Goal: Information Seeking & Learning: Find specific fact

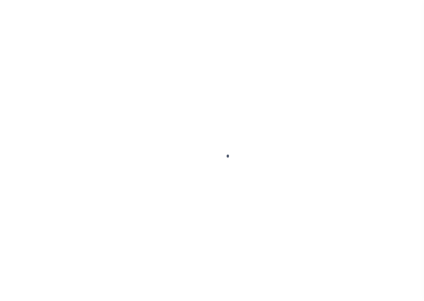
scroll to position [17, 0]
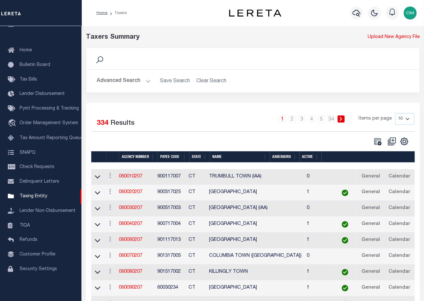
click at [145, 79] on button "Advanced Search" at bounding box center [124, 81] width 54 height 13
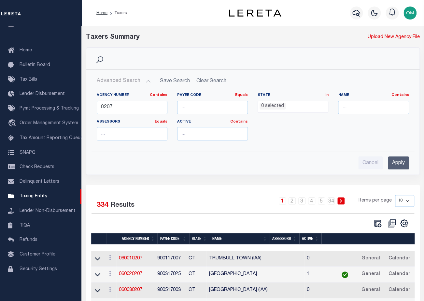
click at [298, 106] on ul "0 selected" at bounding box center [293, 105] width 70 height 9
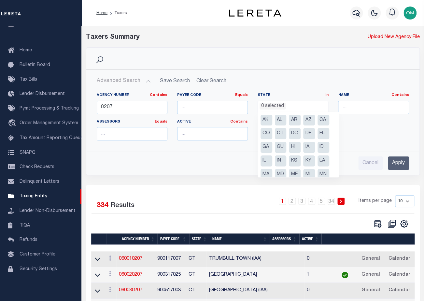
click at [325, 119] on li "CA" at bounding box center [323, 120] width 12 height 11
select select "CA"
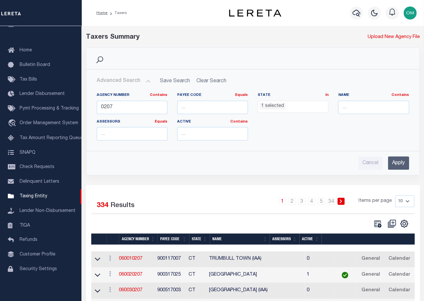
click at [399, 159] on input "Apply" at bounding box center [397, 162] width 21 height 13
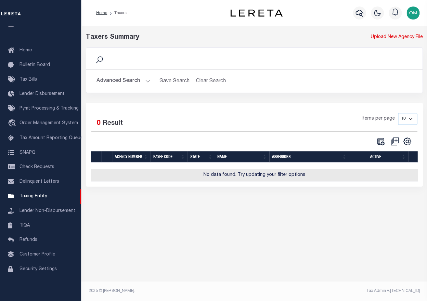
click at [148, 79] on button "Advanced Search" at bounding box center [124, 81] width 54 height 13
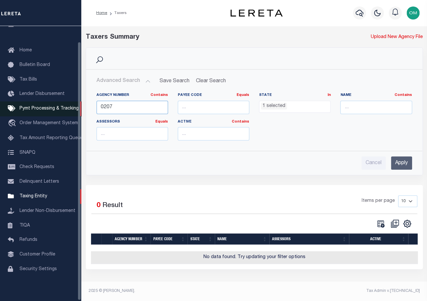
drag, startPoint x: 130, startPoint y: 106, endPoint x: 75, endPoint y: 107, distance: 54.7
click at [75, 107] on div "Home Taxers Profile" at bounding box center [213, 148] width 427 height 297
click at [401, 162] on input "Apply" at bounding box center [401, 162] width 21 height 13
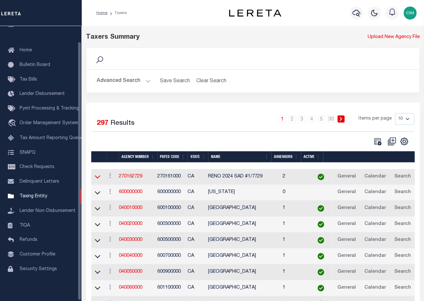
click at [99, 176] on icon at bounding box center [98, 176] width 6 height 7
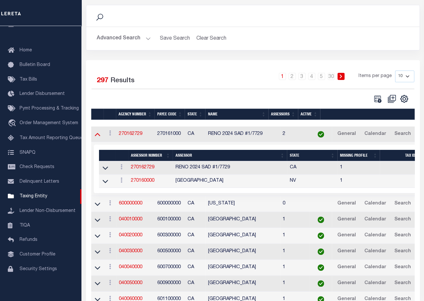
scroll to position [78, 0]
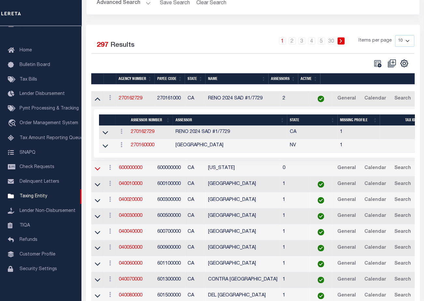
click at [98, 170] on icon at bounding box center [98, 169] width 6 height 3
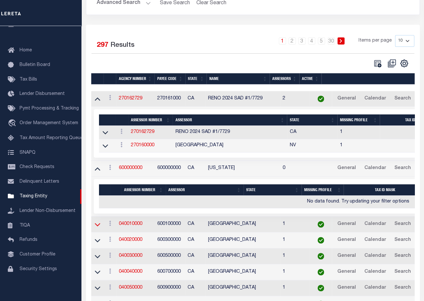
click at [98, 225] on icon at bounding box center [98, 224] width 6 height 3
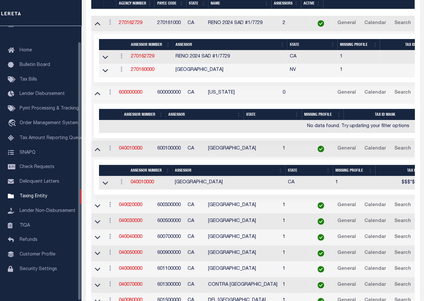
scroll to position [156, 0]
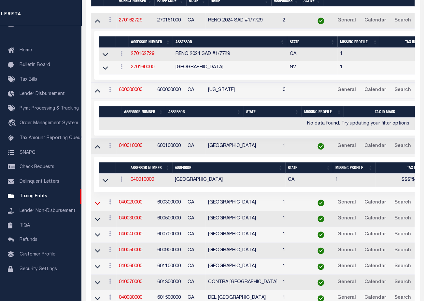
click at [98, 201] on icon at bounding box center [98, 203] width 6 height 7
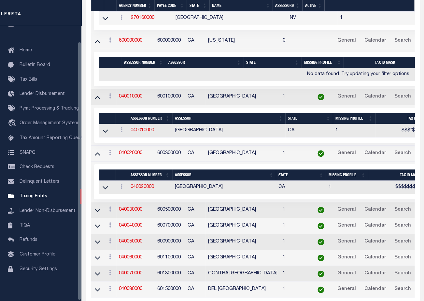
scroll to position [223, 0]
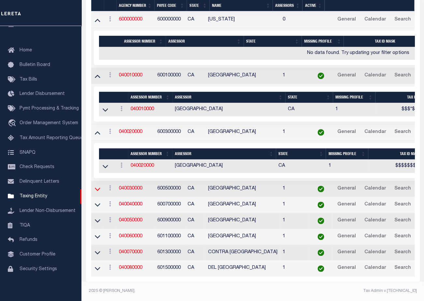
click at [99, 188] on icon at bounding box center [98, 189] width 6 height 3
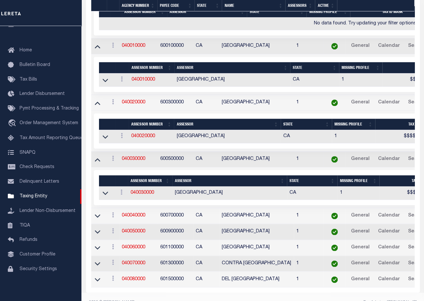
scroll to position [234, 0]
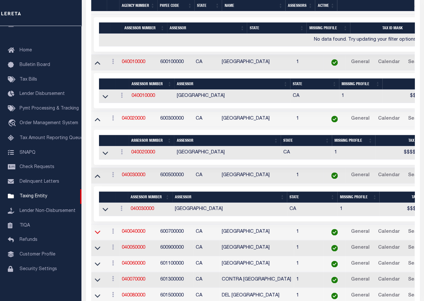
click at [96, 231] on icon at bounding box center [98, 232] width 6 height 7
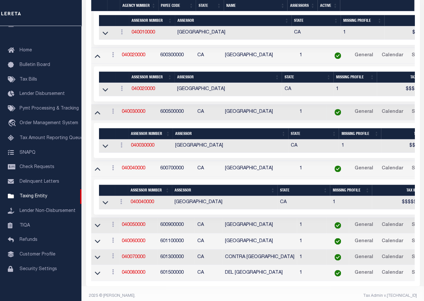
scroll to position [305, 0]
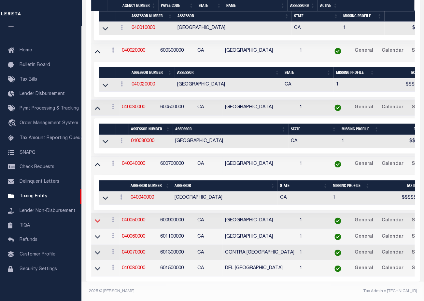
click at [96, 217] on icon at bounding box center [98, 220] width 6 height 7
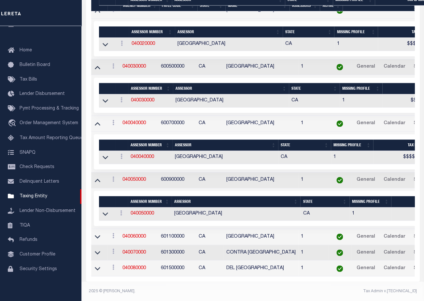
scroll to position [345, 0]
click at [95, 236] on icon at bounding box center [98, 237] width 6 height 3
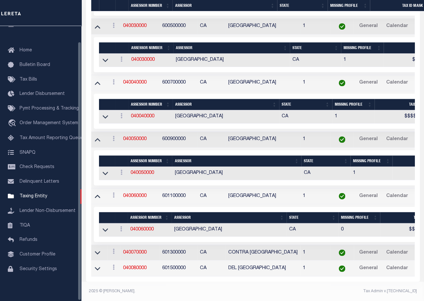
scroll to position [386, 0]
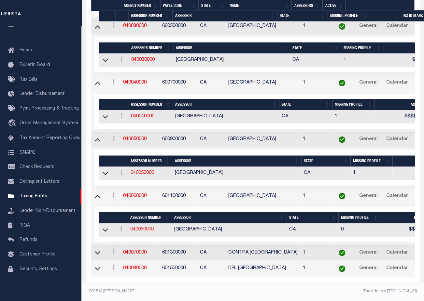
click at [143, 227] on link "040060000" at bounding box center [141, 229] width 23 height 5
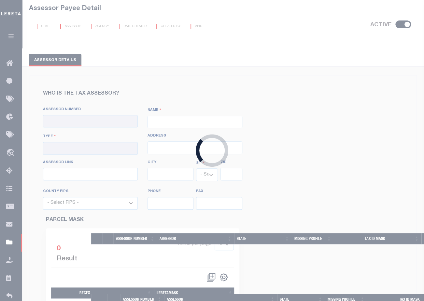
checkbox input "true"
type input "040060000"
type input "COLUSA COUNTY"
type input "00 - County"
type input "547 Market Street, Suite 111"
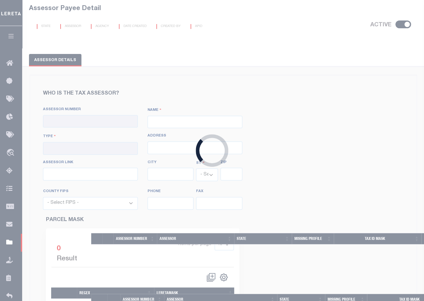
type input "https://assr.parcelquest.com/Home"
type input "Colusa"
select select "CA"
type input "95932"
select select "6011"
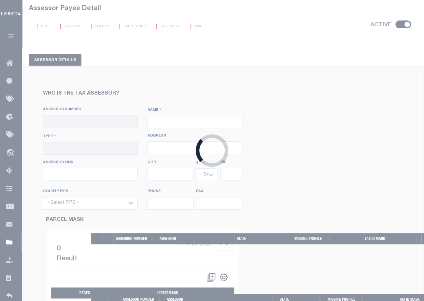
type input "530-458-0440"
type input "530-458-0442"
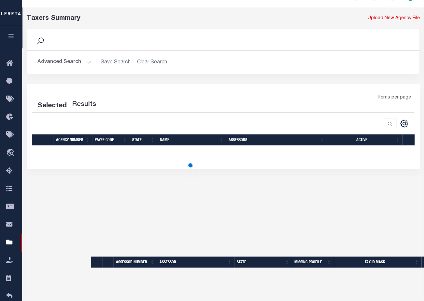
scroll to position [103, 0]
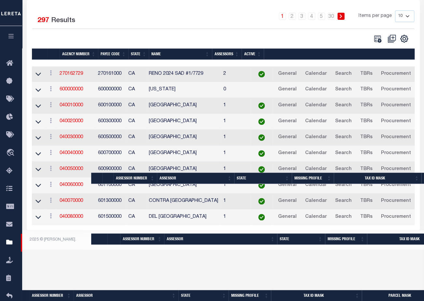
click at [217, 250] on html "Home Taxers" at bounding box center [212, 73] width 424 height 353
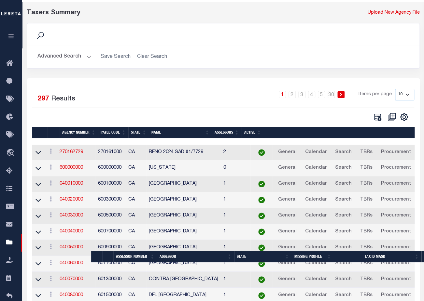
scroll to position [78, 0]
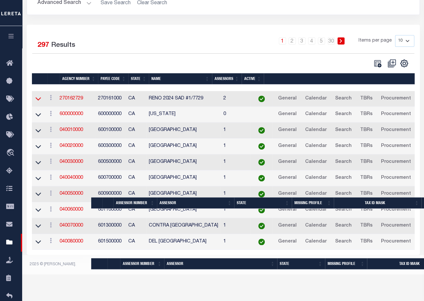
click at [39, 99] on icon at bounding box center [38, 98] width 6 height 7
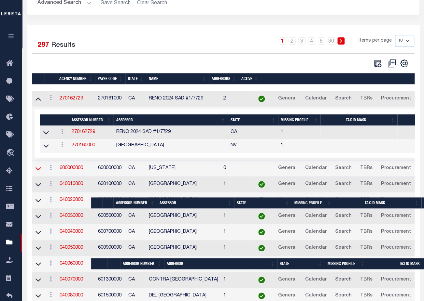
click at [38, 167] on icon at bounding box center [38, 168] width 6 height 7
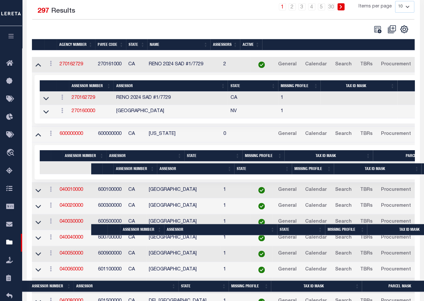
scroll to position [148, 0]
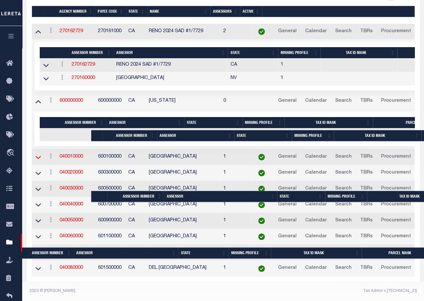
click at [37, 154] on icon at bounding box center [38, 157] width 6 height 7
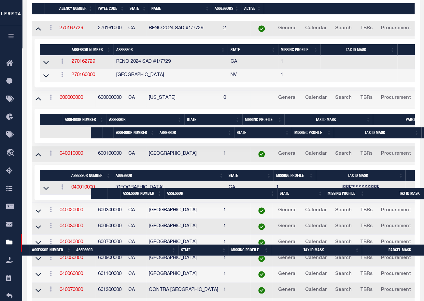
scroll to position [174, 0]
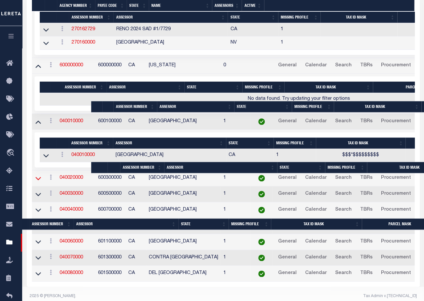
click at [40, 178] on icon at bounding box center [38, 178] width 6 height 3
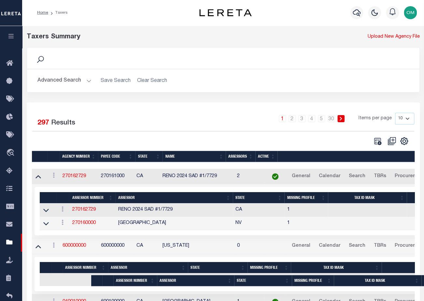
scroll to position [0, 0]
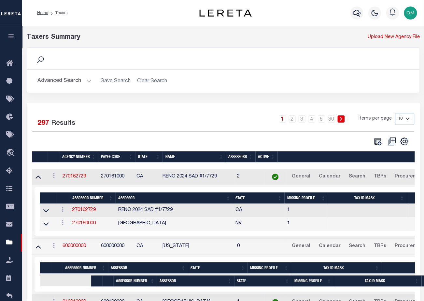
drag, startPoint x: 192, startPoint y: 67, endPoint x: 157, endPoint y: 113, distance: 57.6
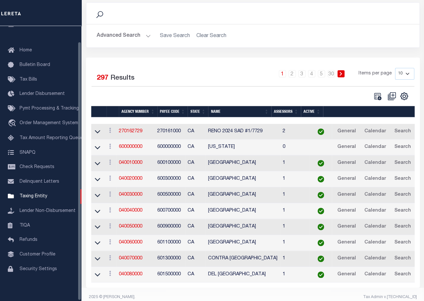
scroll to position [54, 0]
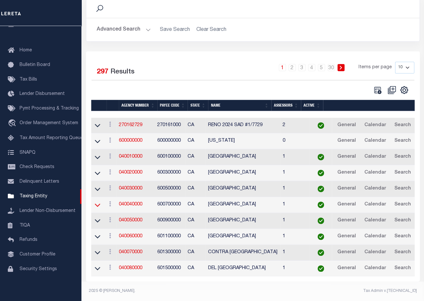
click at [100, 202] on icon at bounding box center [98, 205] width 6 height 7
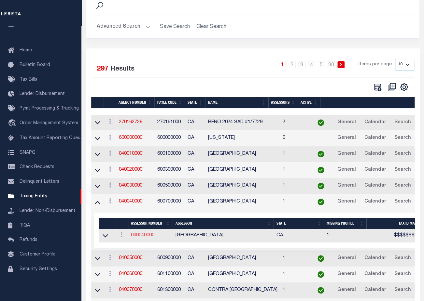
click at [141, 234] on link "040040000" at bounding box center [142, 235] width 23 height 5
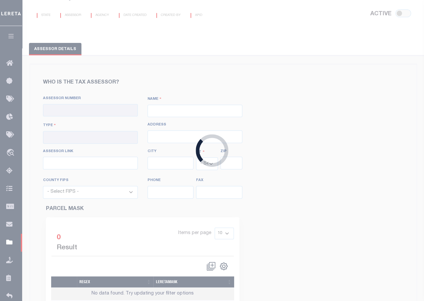
scroll to position [9, 0]
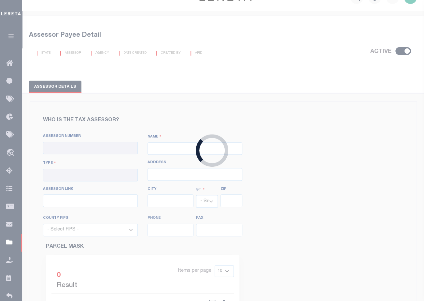
checkbox input "true"
type input "040040000"
type input "BUTTE COUNTY"
type input "00 - County"
type input "25 County Center Drive, Suite 125"
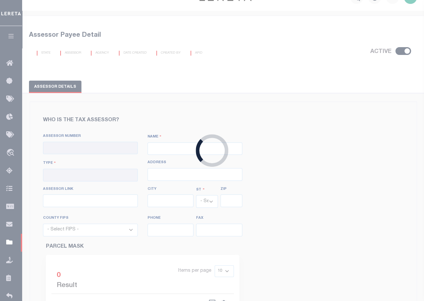
type input "http://www.buttecounty.net/assessor/Home.aspx"
type input "Oroville"
select select "CA"
type input "95965"
select select "6007"
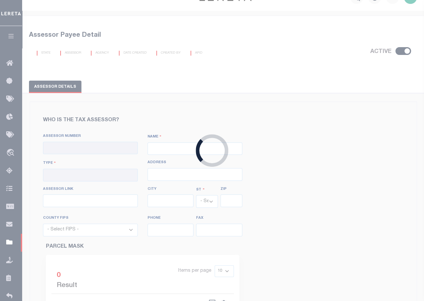
type input "530-552-3720"
type input "530-538-6551"
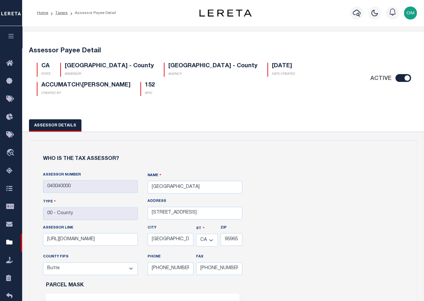
scroll to position [0, 0]
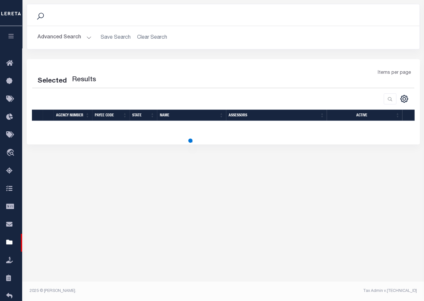
scroll to position [54, 0]
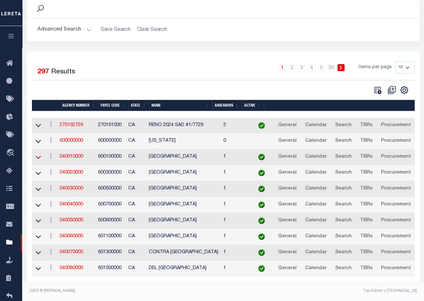
click at [36, 156] on icon at bounding box center [38, 157] width 6 height 3
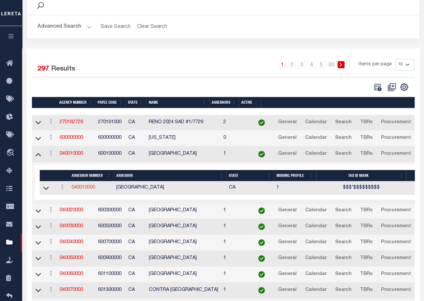
click at [87, 188] on link "040010000" at bounding box center [83, 187] width 23 height 5
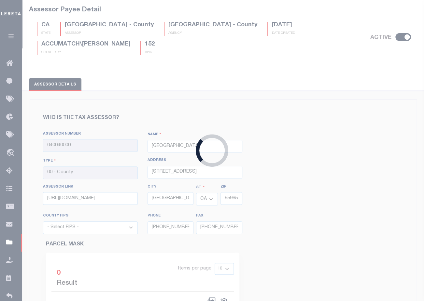
type input "040010000"
type input "ALAMEDA COUNTY"
type input "1221 Oak St, Rm 131"
type input "https://www.acgov.org/ptax_pub_app/RealSearch.do"
type input "Oakland"
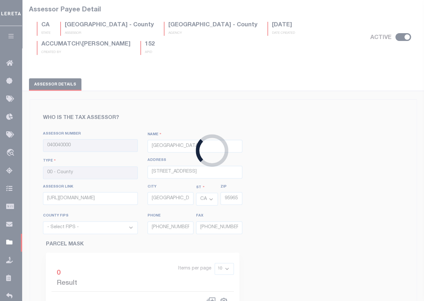
type input "94612"
select select "6001"
type input "510-272-6800"
type input "510-272-6807"
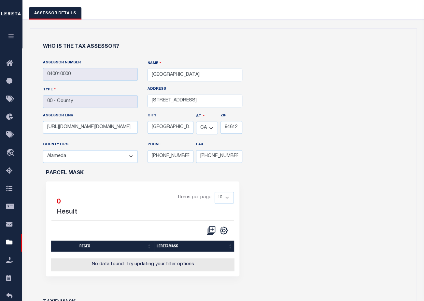
scroll to position [138, 0]
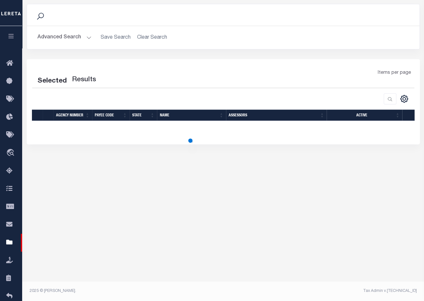
scroll to position [54, 0]
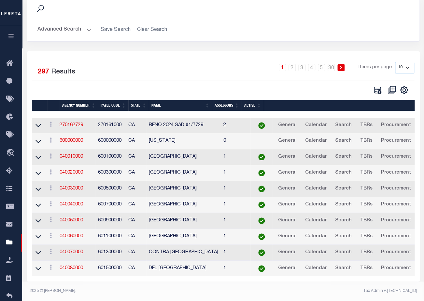
drag, startPoint x: 88, startPoint y: 22, endPoint x: 92, endPoint y: 26, distance: 5.3
click at [88, 23] on button "Advanced Search" at bounding box center [64, 29] width 54 height 13
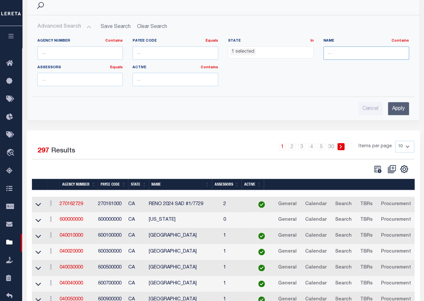
click at [362, 55] on input "text" at bounding box center [366, 53] width 86 height 13
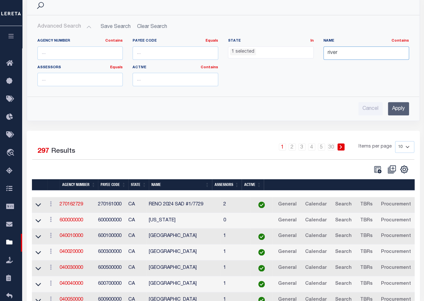
type input "riverside county"
click at [395, 107] on input "Apply" at bounding box center [397, 108] width 21 height 13
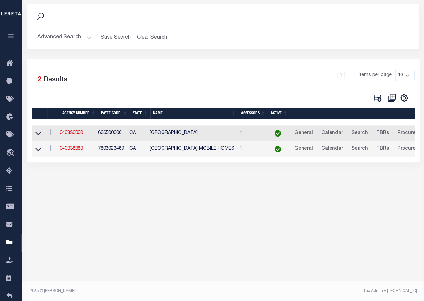
scroll to position [44, 0]
click at [39, 133] on icon at bounding box center [38, 133] width 6 height 7
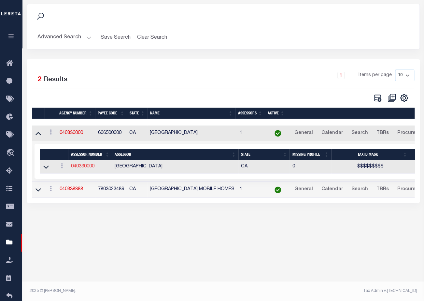
click at [86, 167] on link "040330000" at bounding box center [82, 166] width 23 height 5
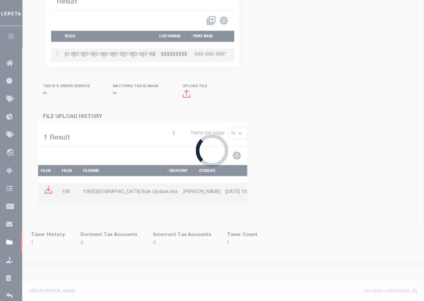
scroll to position [464, 0]
type input "040330000"
type input "RIVERSIDE COUNTY"
type input "4080 Lemon Street, 4TH FLOOR"
type input "http://pic.asrclkrec.com/KSearch.aspx"
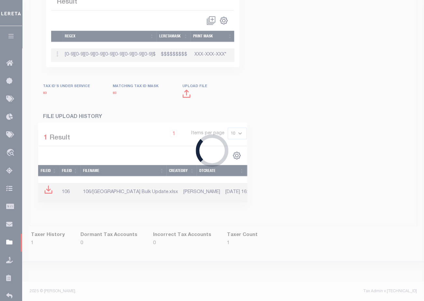
type input "Riverside"
type input "92501"
select select "6065"
type input "951-955-3900"
type input "951-955-3923"
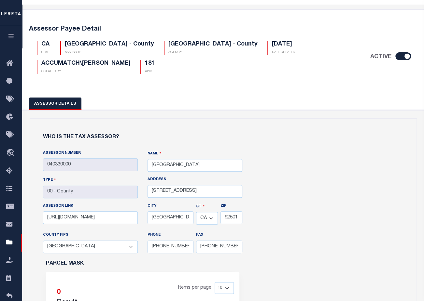
scroll to position [21, 0]
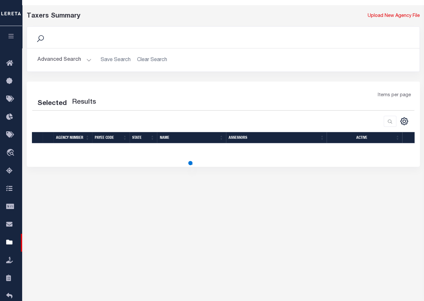
scroll to position [44, 0]
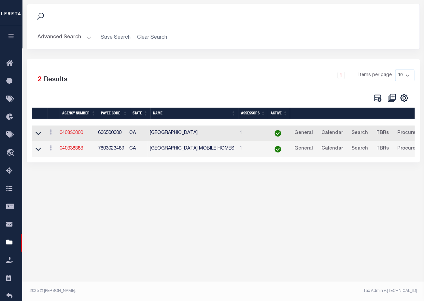
click at [77, 134] on link "040330000" at bounding box center [71, 133] width 23 height 5
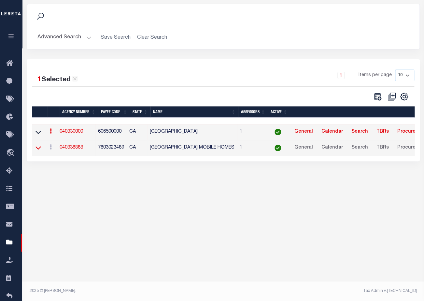
click at [40, 147] on icon at bounding box center [38, 147] width 6 height 7
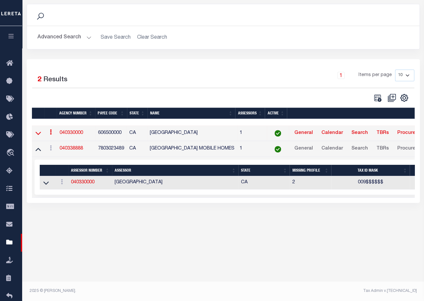
click at [38, 134] on icon at bounding box center [38, 133] width 6 height 7
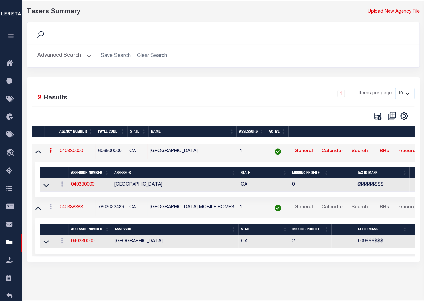
scroll to position [26, 0]
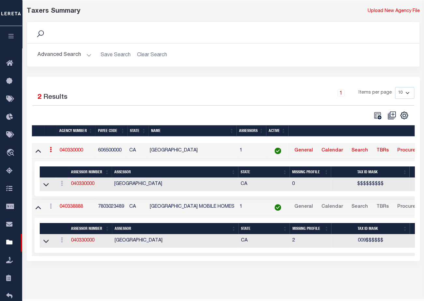
click at [203, 279] on div "Taxers Summary Upload New Agency File Search Advanced Search Save Search Clear …" at bounding box center [222, 140] width 401 height 281
click at [43, 243] on icon at bounding box center [46, 241] width 6 height 7
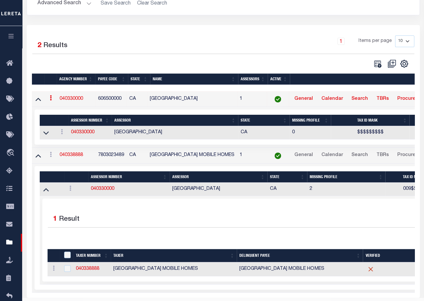
scroll to position [78, 0]
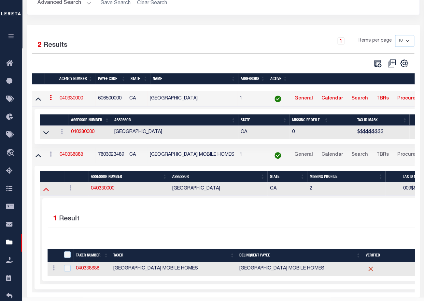
click at [47, 190] on icon at bounding box center [46, 189] width 6 height 7
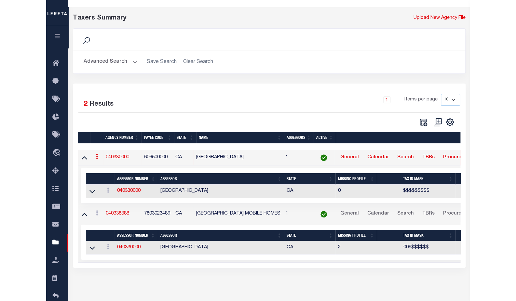
scroll to position [18, 0]
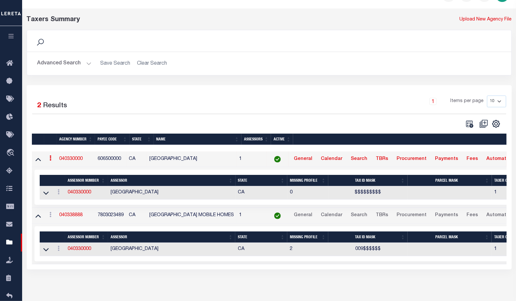
click at [86, 61] on button "Advanced Search" at bounding box center [64, 63] width 54 height 13
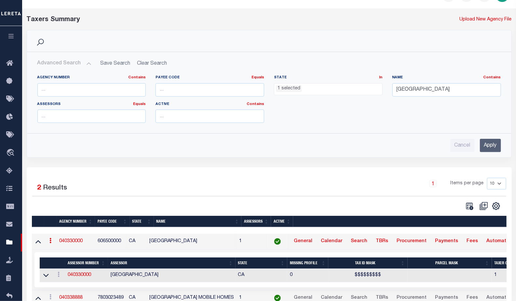
click at [316, 86] on ul "1 selected" at bounding box center [328, 88] width 108 height 9
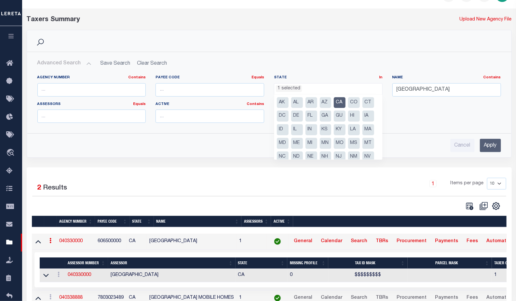
click at [341, 103] on li "CA" at bounding box center [340, 102] width 12 height 11
click at [338, 101] on li "CA" at bounding box center [340, 102] width 12 height 11
select select "CA"
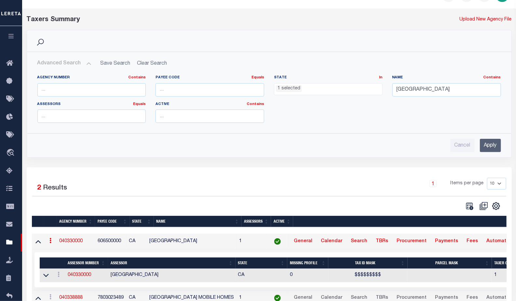
click at [423, 147] on input "Apply" at bounding box center [490, 145] width 21 height 13
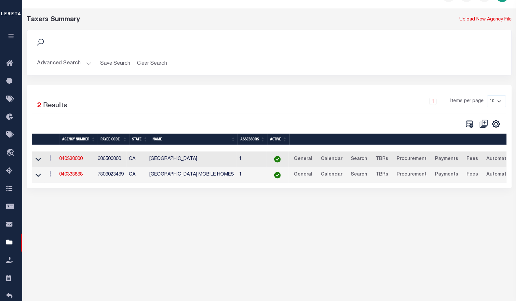
click at [88, 62] on button "Advanced Search" at bounding box center [64, 63] width 54 height 13
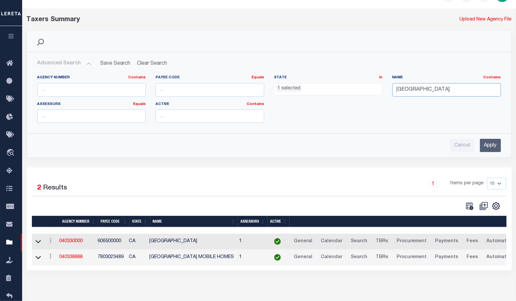
drag, startPoint x: 447, startPoint y: 92, endPoint x: 349, endPoint y: 91, distance: 97.6
click at [349, 91] on div "Agency Number Contains Contains Is Payee Code Equals Equals Is Not Equal To Is …" at bounding box center [269, 101] width 473 height 53
click at [423, 145] on input "Apply" at bounding box center [490, 145] width 21 height 13
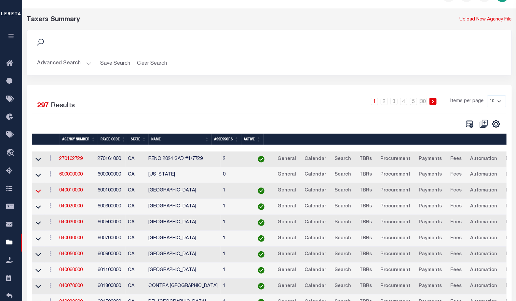
click at [39, 191] on icon at bounding box center [38, 191] width 6 height 7
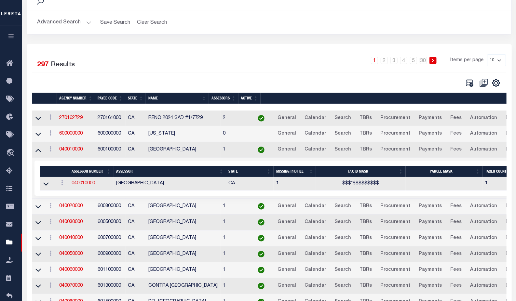
scroll to position [70, 0]
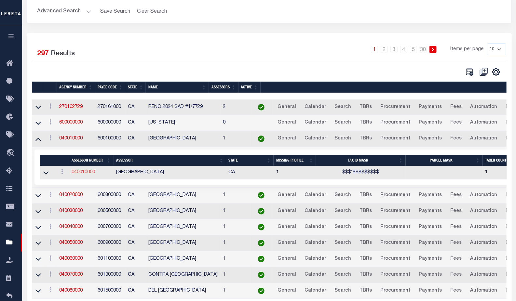
click at [85, 172] on link "040010000" at bounding box center [83, 172] width 23 height 5
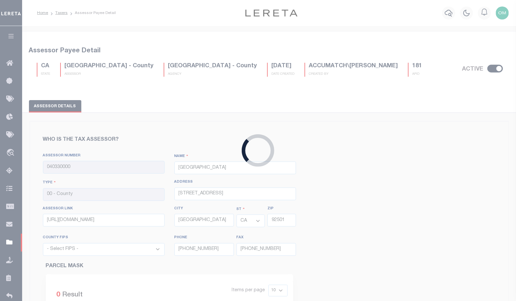
type input "040010000"
type input "ALAMEDA COUNTY"
type input "1221 Oak St, Rm 131"
type input "https://www.acgov.org/ptax_pub_app/RealSearch.do"
type input "Oakland"
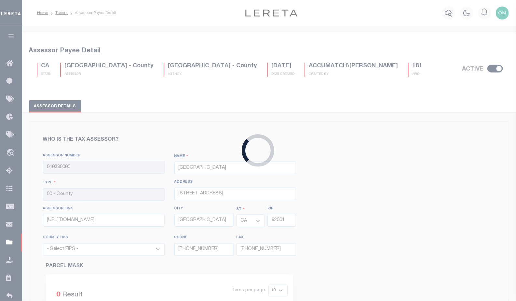
type input "94612"
select select "6001"
type input "510-272-6800"
type input "510-272-6807"
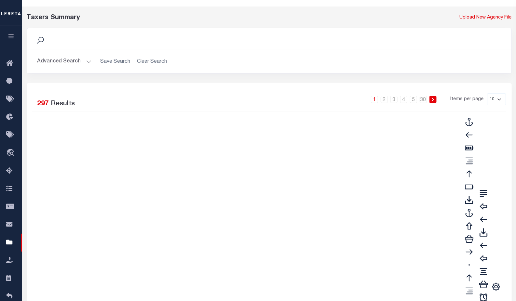
scroll to position [54, 0]
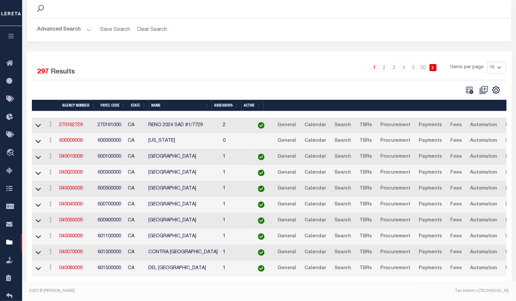
click at [182, 78] on div "Selected 297 Results 1 2 3 4 5 … 30 Items per page 10 25 50 100" at bounding box center [269, 78] width 484 height 33
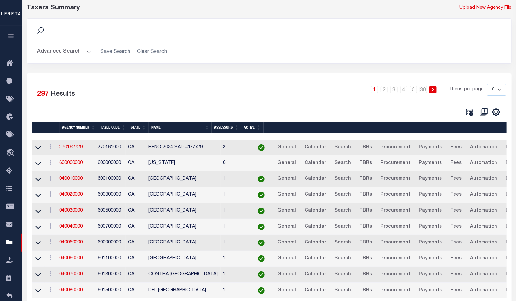
scroll to position [28, 0]
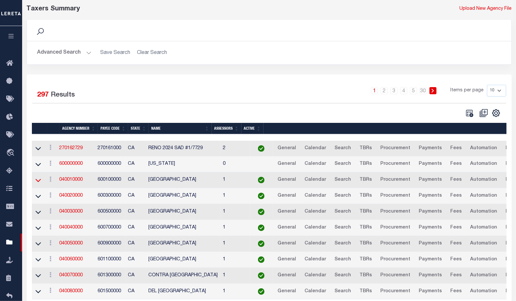
click at [36, 181] on icon at bounding box center [38, 180] width 6 height 7
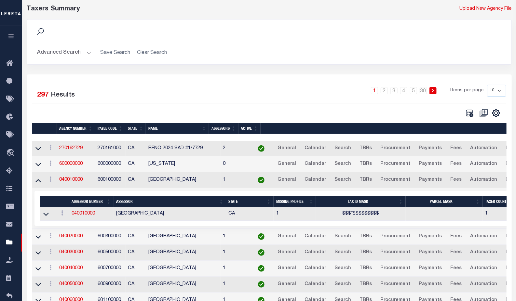
click at [36, 181] on icon at bounding box center [38, 180] width 6 height 3
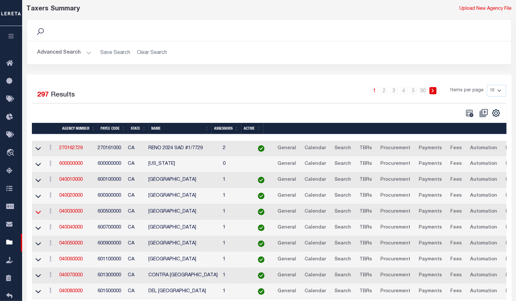
click at [38, 212] on icon at bounding box center [38, 212] width 6 height 7
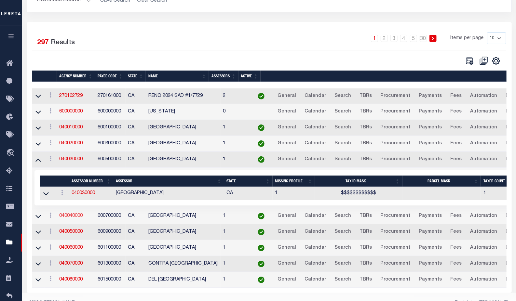
scroll to position [95, 0]
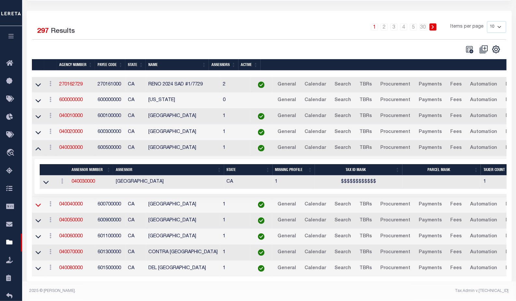
click at [38, 202] on icon at bounding box center [38, 205] width 6 height 7
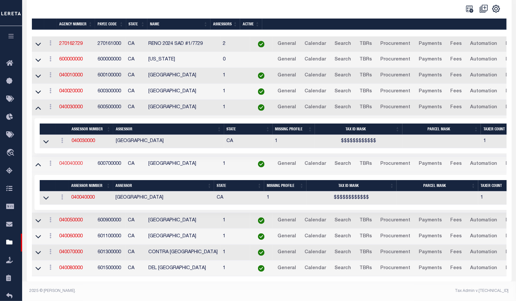
scroll to position [136, 0]
click at [35, 220] on icon at bounding box center [38, 221] width 6 height 3
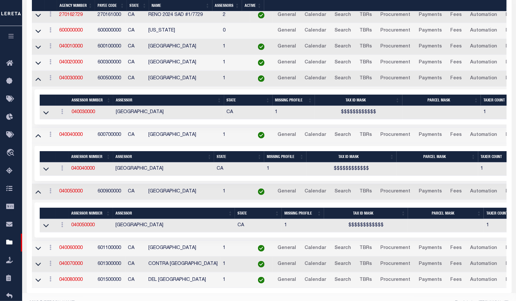
scroll to position [170, 0]
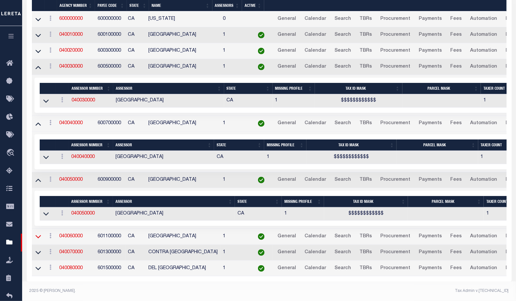
click at [39, 236] on icon at bounding box center [38, 237] width 6 height 3
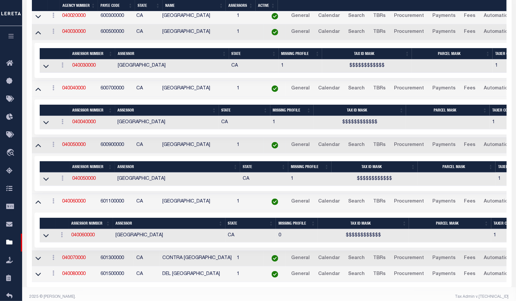
scroll to position [211, 0]
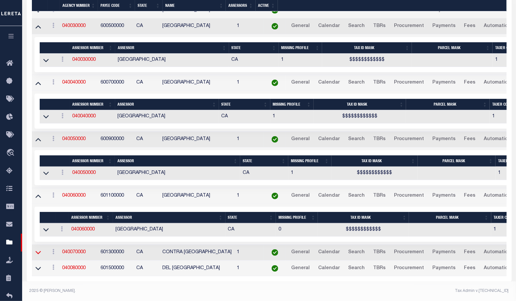
click at [36, 250] on icon at bounding box center [38, 252] width 6 height 7
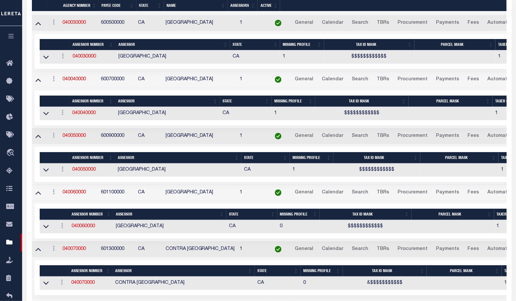
scroll to position [242, 0]
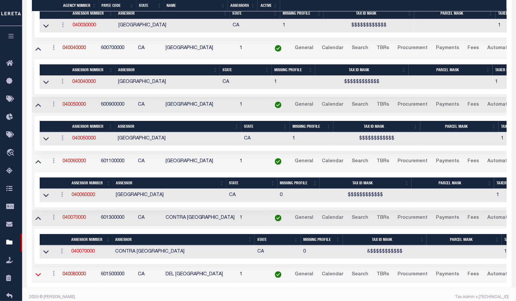
click at [40, 275] on icon at bounding box center [38, 274] width 6 height 7
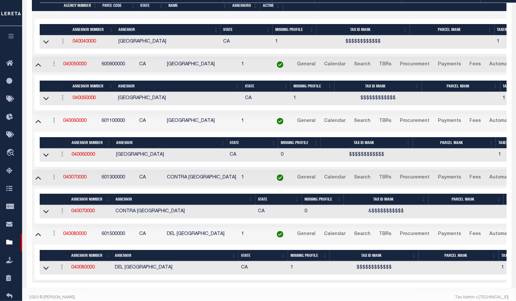
scroll to position [292, 0]
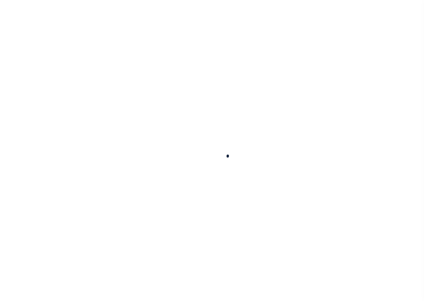
select select
checkbox input "false"
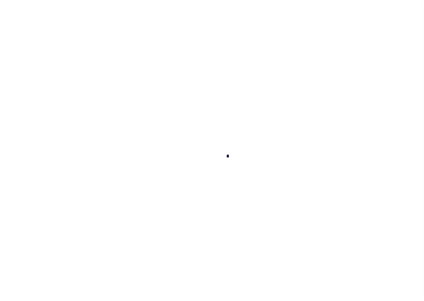
checkbox input "false"
type input "606500000"
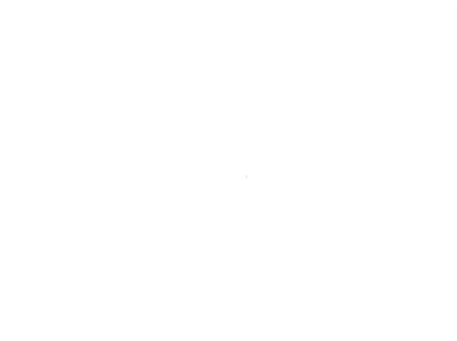
scroll to position [18, 0]
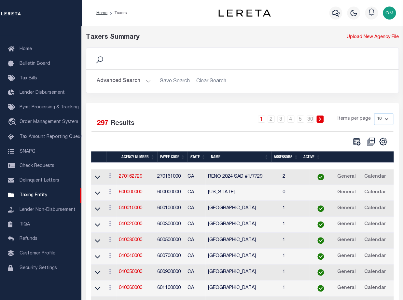
click at [240, 55] on div "Search" at bounding box center [242, 58] width 302 height 11
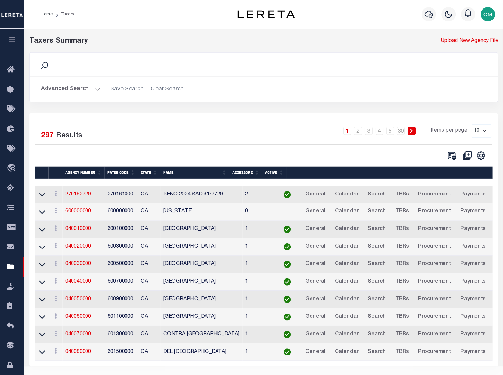
scroll to position [0, 0]
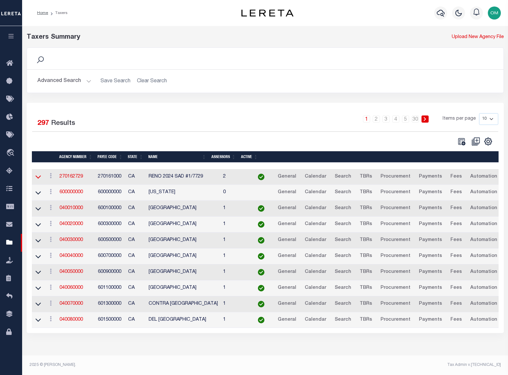
click at [39, 175] on icon at bounding box center [38, 176] width 6 height 7
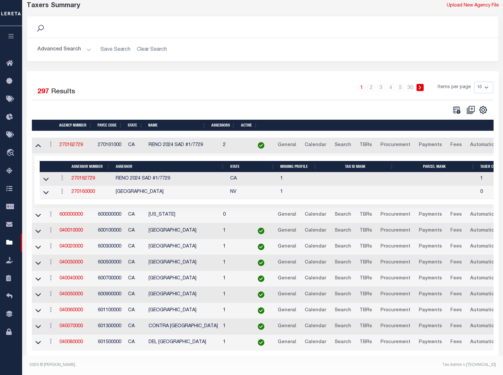
scroll to position [37, 0]
click at [40, 144] on icon at bounding box center [38, 145] width 6 height 3
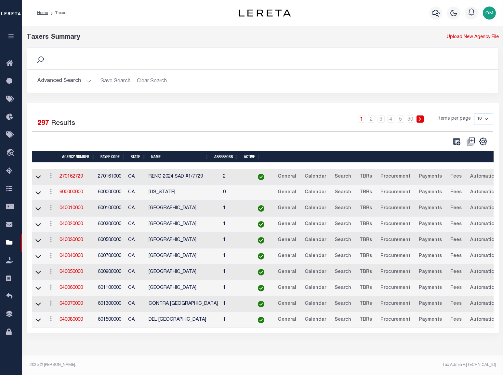
scroll to position [0, 0]
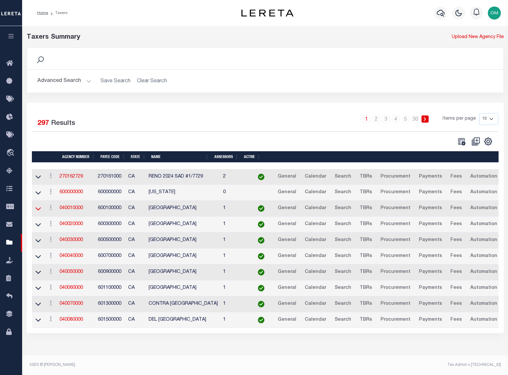
click at [38, 211] on icon at bounding box center [38, 208] width 6 height 7
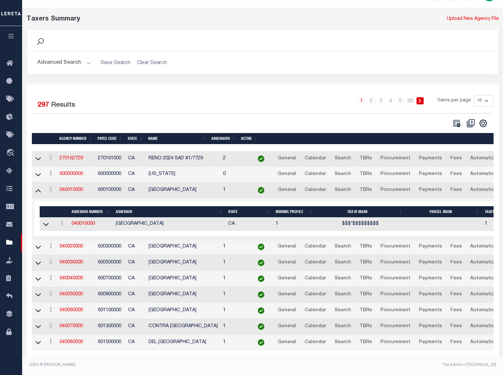
scroll to position [24, 0]
click at [40, 246] on icon at bounding box center [38, 247] width 6 height 3
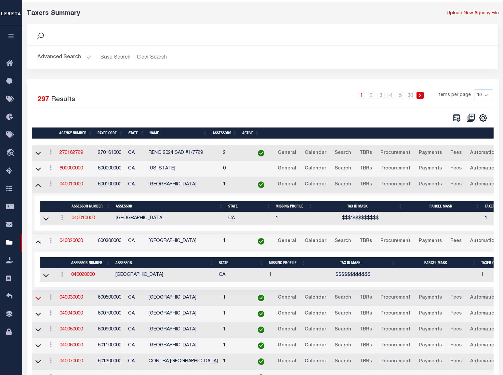
click at [38, 296] on icon at bounding box center [38, 298] width 6 height 7
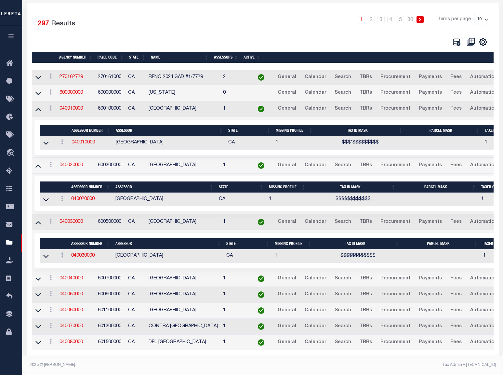
scroll to position [106, 0]
click at [39, 278] on icon at bounding box center [38, 279] width 6 height 3
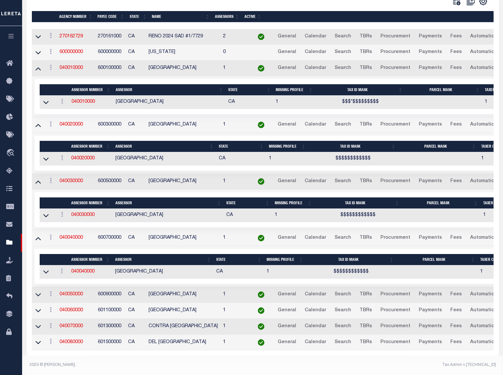
scroll to position [147, 0]
click at [38, 291] on icon at bounding box center [38, 294] width 6 height 7
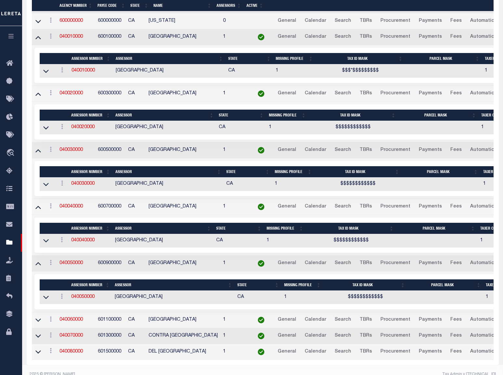
scroll to position [181, 0]
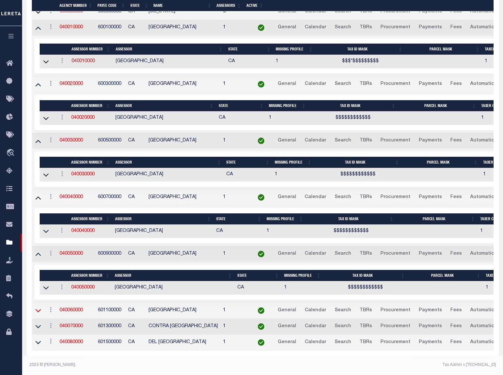
click at [38, 300] on icon at bounding box center [38, 310] width 6 height 7
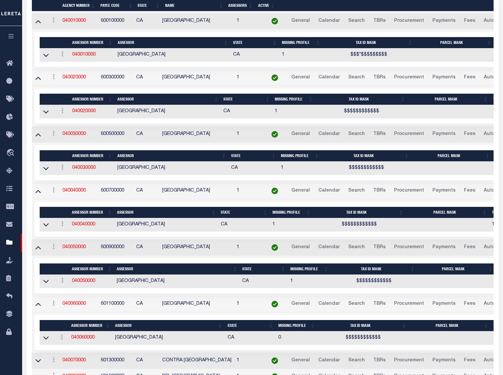
click at [10, 34] on icon "button" at bounding box center [10, 36] width 7 height 6
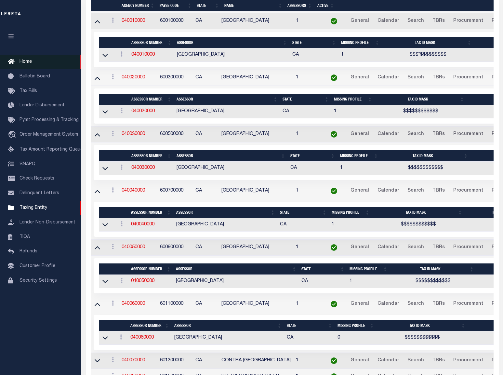
click at [28, 59] on link "Home" at bounding box center [40, 62] width 81 height 15
